Goal: Task Accomplishment & Management: Manage account settings

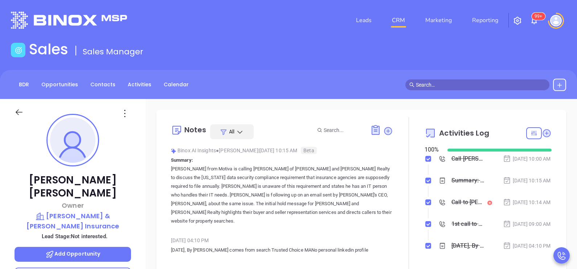
scroll to position [210, 0]
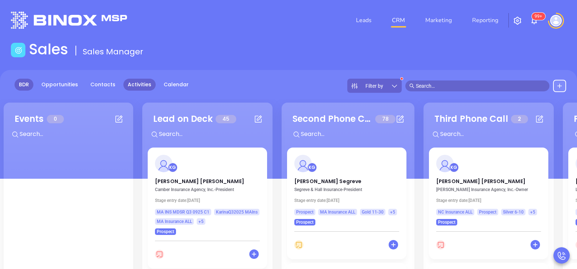
click at [136, 88] on link "Activities" at bounding box center [139, 85] width 32 height 12
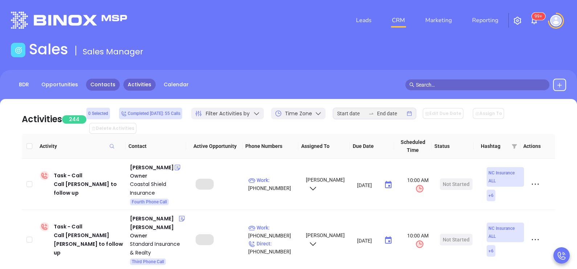
click at [96, 86] on link "Contacts" at bounding box center [103, 85] width 34 height 12
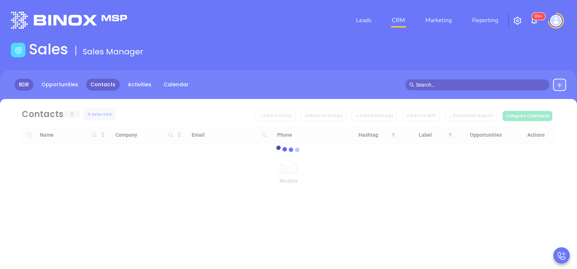
click at [31, 81] on link "BDR" at bounding box center [24, 85] width 19 height 12
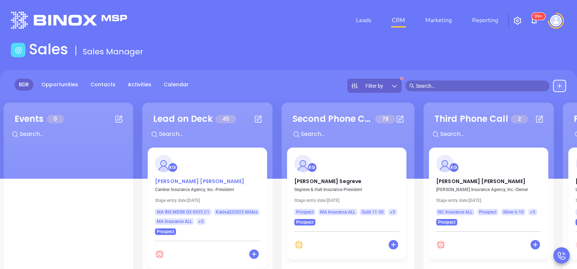
click at [183, 178] on p "Tony Camarra" at bounding box center [207, 180] width 105 height 4
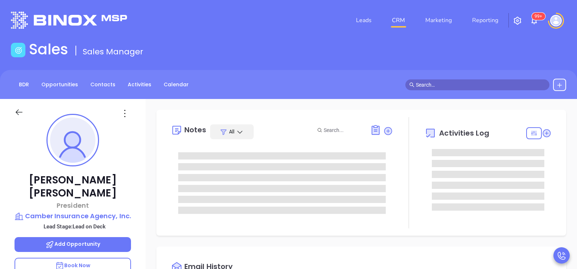
type input "[DATE]"
click at [135, 160] on div "Tony Camarra President Camber Insurance Agency, Inc. Lead Stage: Lead on Deck A…" at bounding box center [73, 267] width 146 height 337
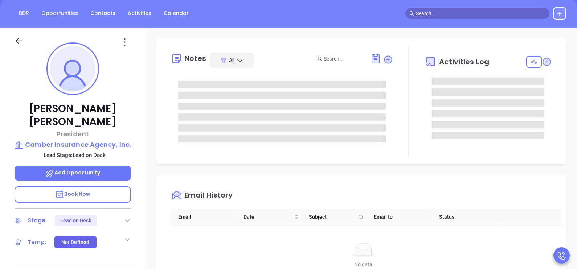
type input "[PERSON_NAME]"
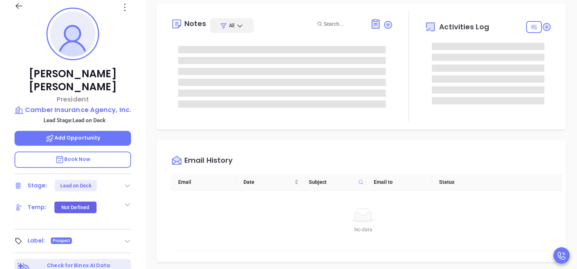
scroll to position [218, 0]
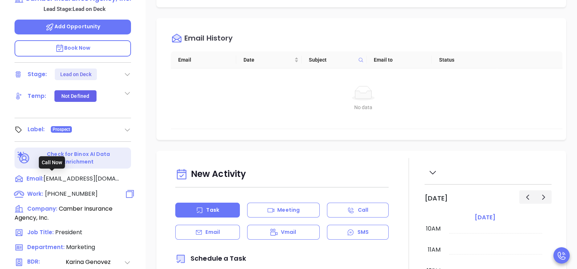
click at [77, 190] on span "(781) 828-2398" at bounding box center [71, 194] width 53 height 8
type input "(781) 828-2398"
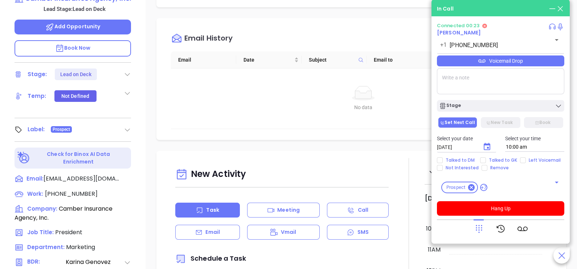
click at [507, 74] on textarea at bounding box center [500, 81] width 127 height 26
click at [493, 156] on div "Select your date 10/01/2025 ​ Select your time 10:00 am" at bounding box center [501, 143] width 136 height 28
click at [494, 161] on span "Talked to GK" at bounding box center [503, 161] width 34 height 6
click at [486, 161] on input "Talked to GK" at bounding box center [483, 161] width 6 height 6
checkbox input "true"
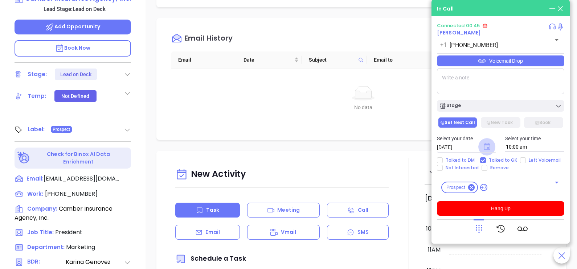
click at [484, 148] on icon "Choose date, selected date is Oct 1, 2025" at bounding box center [487, 146] width 7 height 7
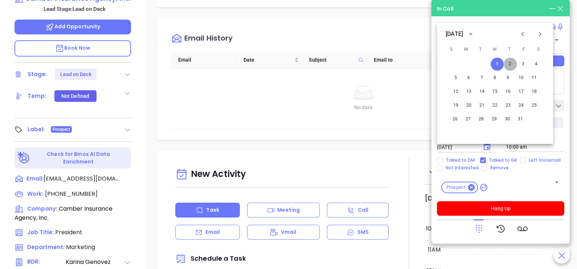
click at [509, 65] on button "2" at bounding box center [510, 64] width 13 height 13
type input "10/02/2025"
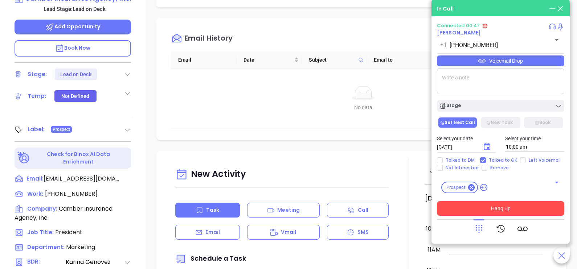
click at [489, 212] on button "Hang Up" at bounding box center [500, 208] width 127 height 15
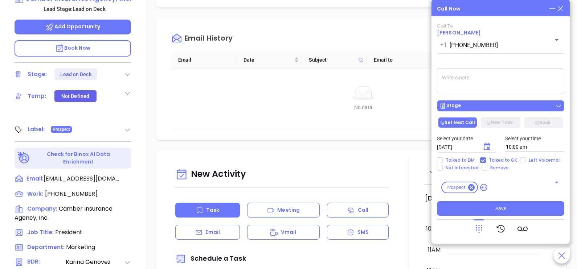
click at [508, 107] on div "Stage" at bounding box center [500, 105] width 123 height 7
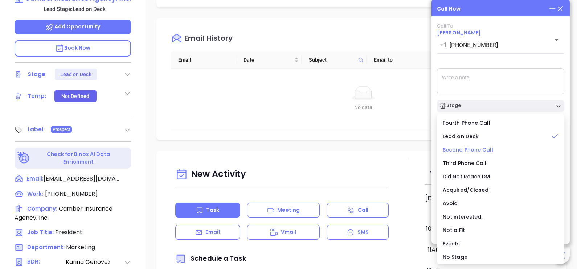
click at [483, 149] on span "Second Phone Call" at bounding box center [468, 149] width 50 height 7
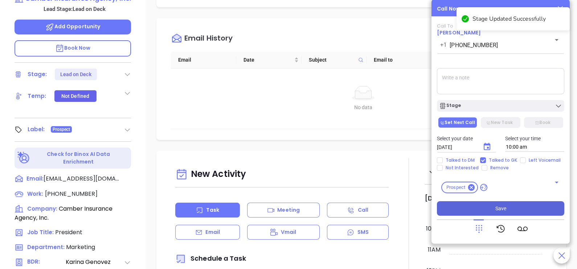
click at [496, 209] on span "Save" at bounding box center [500, 209] width 11 height 8
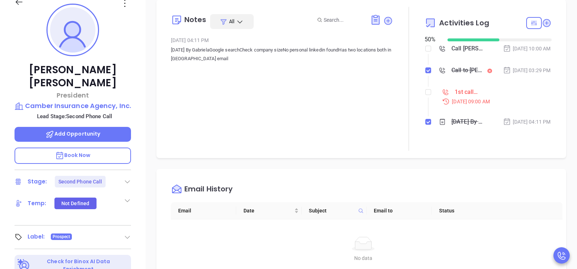
scroll to position [18, 0]
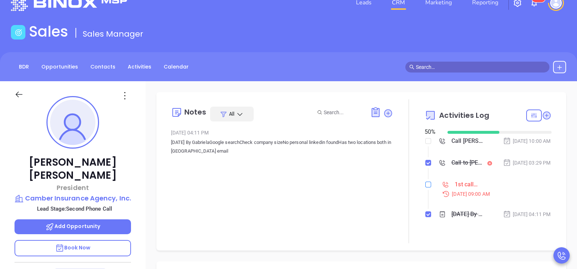
click at [425, 189] on label at bounding box center [428, 185] width 6 height 8
click at [425, 188] on input "checkbox" at bounding box center [428, 185] width 6 height 6
checkbox input "true"
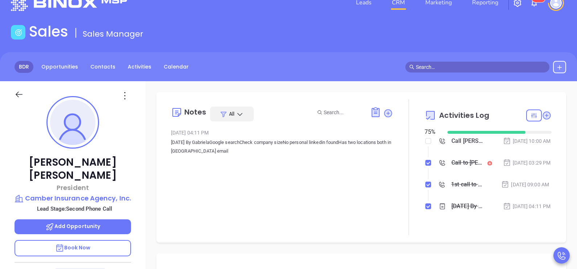
click at [29, 64] on link "BDR" at bounding box center [24, 67] width 19 height 12
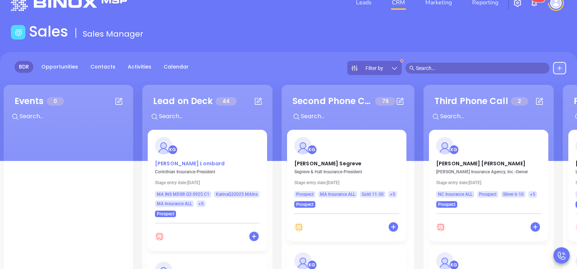
click at [175, 164] on p "Scott Lombard" at bounding box center [207, 162] width 105 height 4
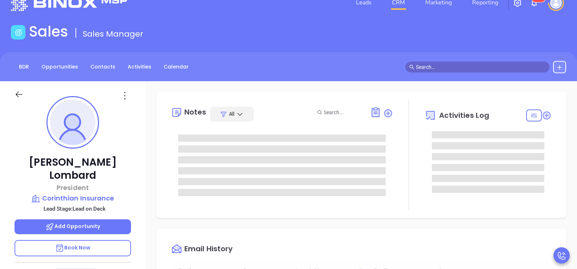
type input "10:00 am"
type input "[DATE]"
type input "[PERSON_NAME]"
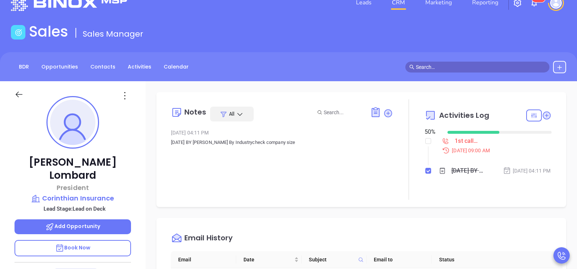
scroll to position [210, 0]
click at [138, 191] on div "Scott Lombard President Corinthian Insurance Lead Stage: Lead on Deck Add Oppor…" at bounding box center [73, 249] width 146 height 337
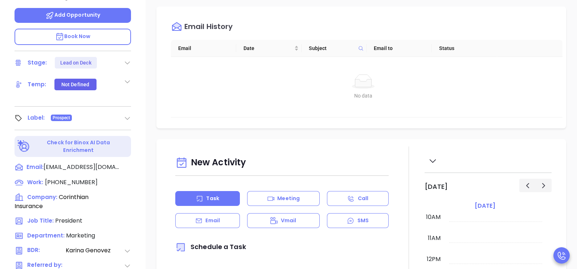
scroll to position [254, 0]
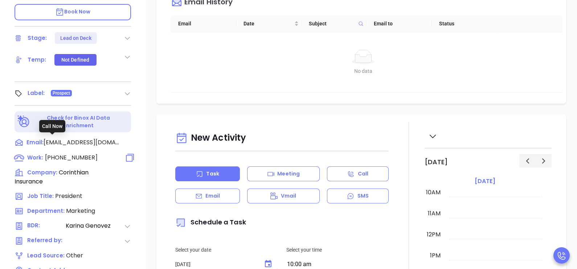
click at [73, 154] on div "Work: (508) 533-5103" at bounding box center [56, 158] width 83 height 9
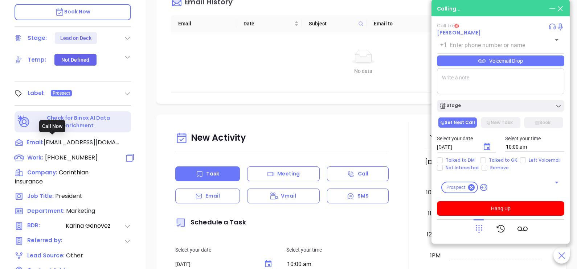
type input "(508) 533-5103"
click at [482, 226] on icon at bounding box center [479, 229] width 7 height 8
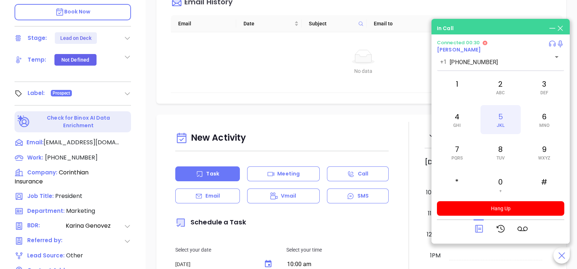
click at [508, 127] on div "5 JKL" at bounding box center [500, 119] width 40 height 29
click at [468, 152] on div "7 PQRS" at bounding box center [457, 152] width 40 height 29
click at [501, 92] on span "ABC" at bounding box center [500, 92] width 9 height 5
click at [532, 120] on div "6 MNO" at bounding box center [544, 119] width 40 height 29
click at [511, 143] on div "8 TUV" at bounding box center [500, 152] width 40 height 29
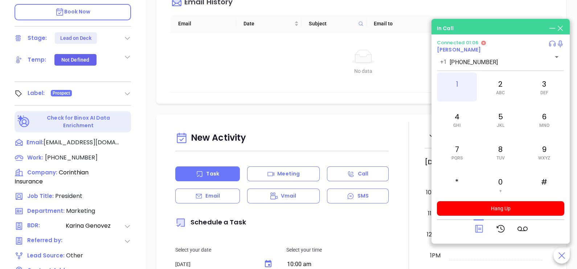
click at [462, 79] on div "1" at bounding box center [457, 87] width 40 height 29
click at [455, 156] on span "PQRS" at bounding box center [456, 158] width 11 height 5
click at [500, 83] on div "2 ABC" at bounding box center [500, 87] width 40 height 29
click at [540, 119] on div "6 MNO" at bounding box center [544, 119] width 40 height 29
click at [503, 152] on div "8 TUV" at bounding box center [500, 152] width 40 height 29
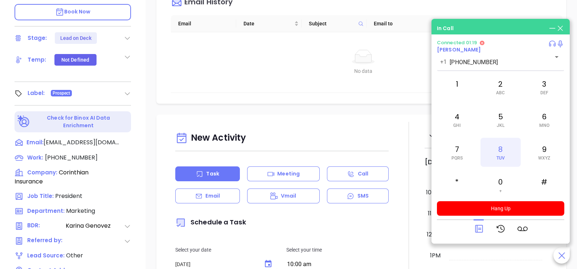
click at [503, 152] on div "8 TUV" at bounding box center [500, 152] width 40 height 29
click at [465, 80] on div "1" at bounding box center [457, 87] width 40 height 29
click at [484, 234] on div at bounding box center [501, 229] width 54 height 19
click at [482, 233] on icon at bounding box center [479, 229] width 8 height 8
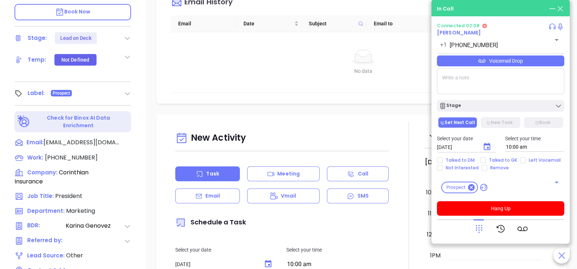
click at [530, 66] on div "Voicemail Drop" at bounding box center [500, 61] width 127 height 11
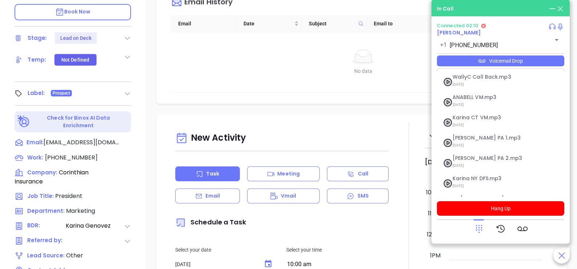
scroll to position [79, 0]
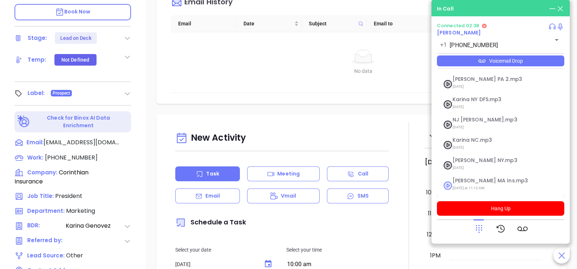
click at [479, 183] on span "Karina MA Ins.mp3" at bounding box center [492, 180] width 78 height 5
checkbox input "true"
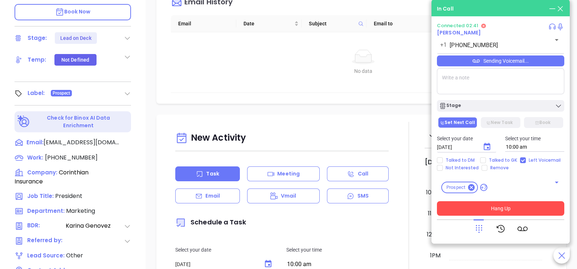
click at [530, 205] on button "Hang Up" at bounding box center [500, 208] width 127 height 15
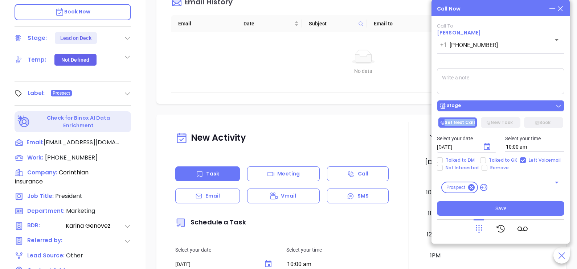
drag, startPoint x: 493, startPoint y: 114, endPoint x: 492, endPoint y: 108, distance: 5.6
click at [492, 108] on div "Call To Scott Lombard +1 (508) 533-5103 ​ Sending Voicemail... Stage Set Next C…" at bounding box center [500, 119] width 127 height 193
click at [492, 108] on div "Stage" at bounding box center [500, 105] width 123 height 7
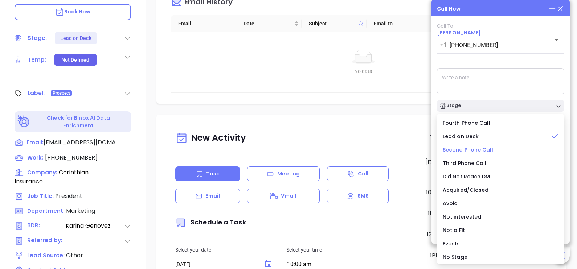
click at [476, 152] on span "Second Phone Call" at bounding box center [468, 149] width 50 height 7
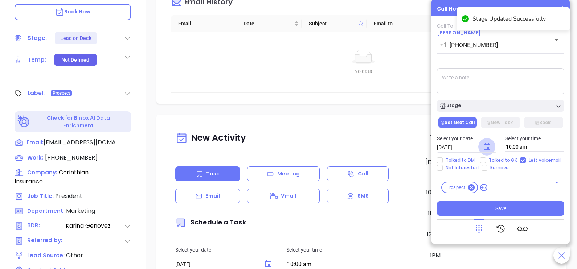
click at [480, 145] on button "Choose date, selected date is Oct 1, 2025" at bounding box center [486, 146] width 17 height 17
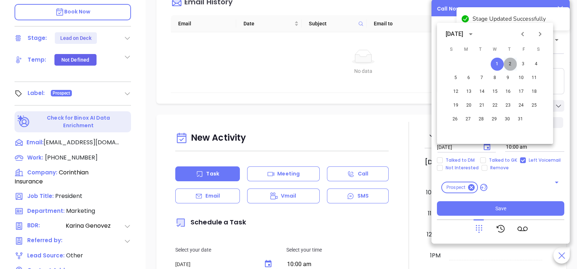
click at [510, 66] on button "2" at bounding box center [510, 64] width 13 height 13
type input "10/02/2025"
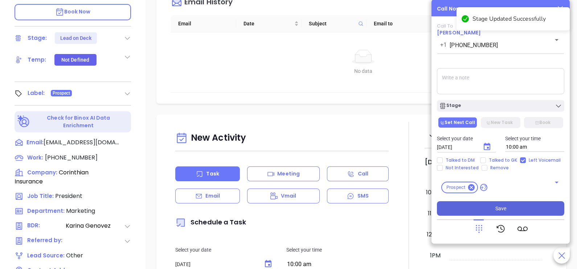
click at [506, 208] on button "Save" at bounding box center [500, 208] width 127 height 15
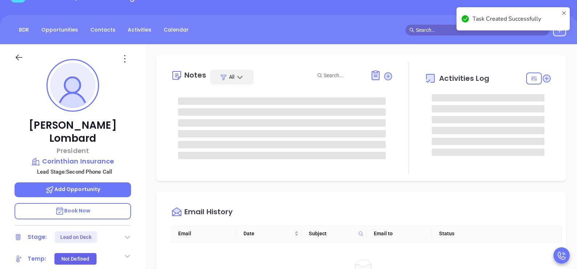
scroll to position [0, 0]
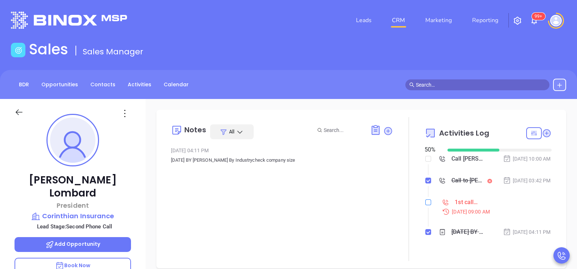
click at [425, 205] on input "checkbox" at bounding box center [428, 203] width 6 height 6
checkbox input "true"
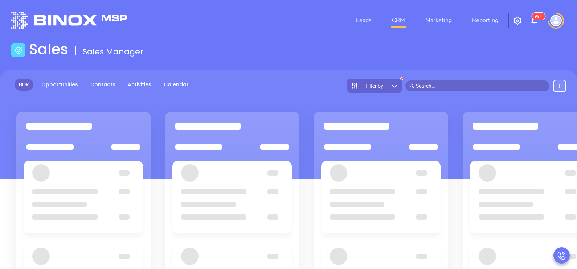
scroll to position [18, 0]
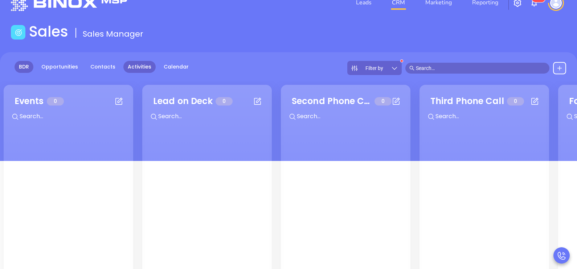
click at [135, 64] on link "Activities" at bounding box center [139, 67] width 32 height 12
